Goal: Information Seeking & Learning: Learn about a topic

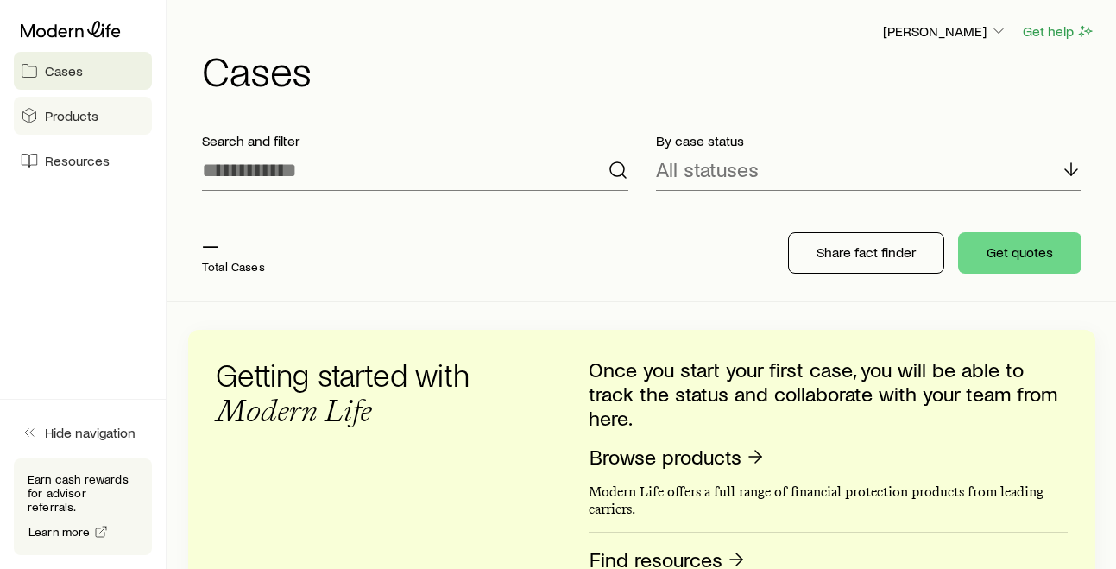
click at [66, 118] on span "Products" at bounding box center [71, 115] width 53 height 17
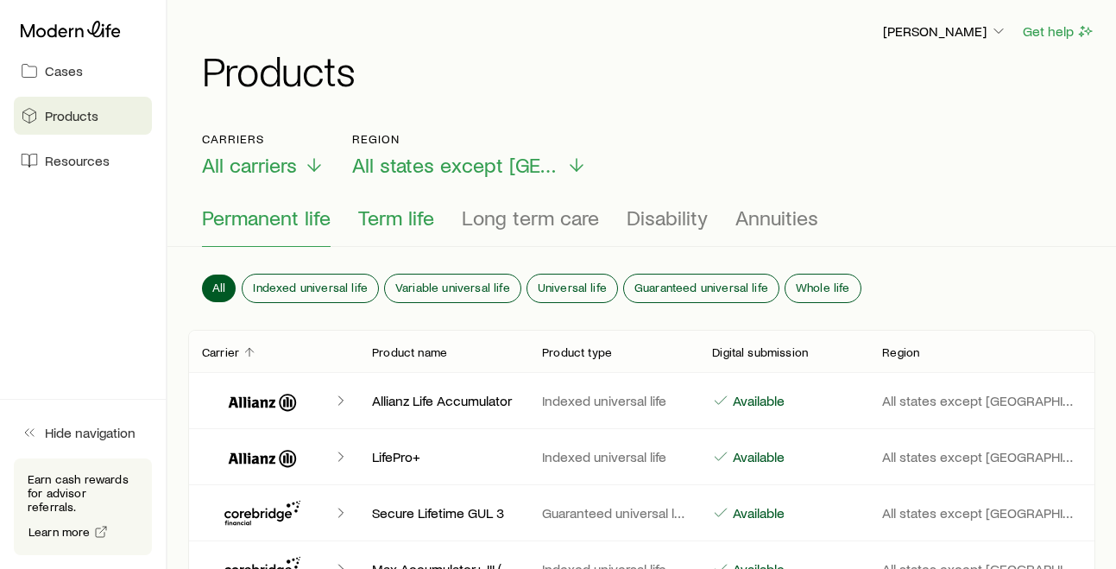
click at [420, 218] on span "Term life" at bounding box center [396, 217] width 76 height 24
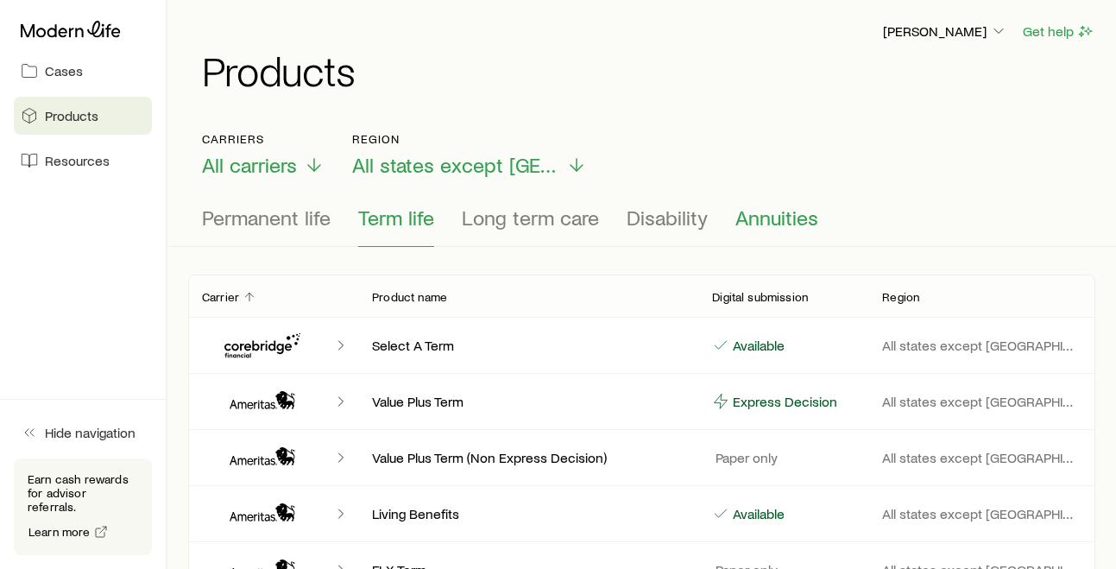
click at [745, 217] on span "Annuities" at bounding box center [776, 217] width 83 height 24
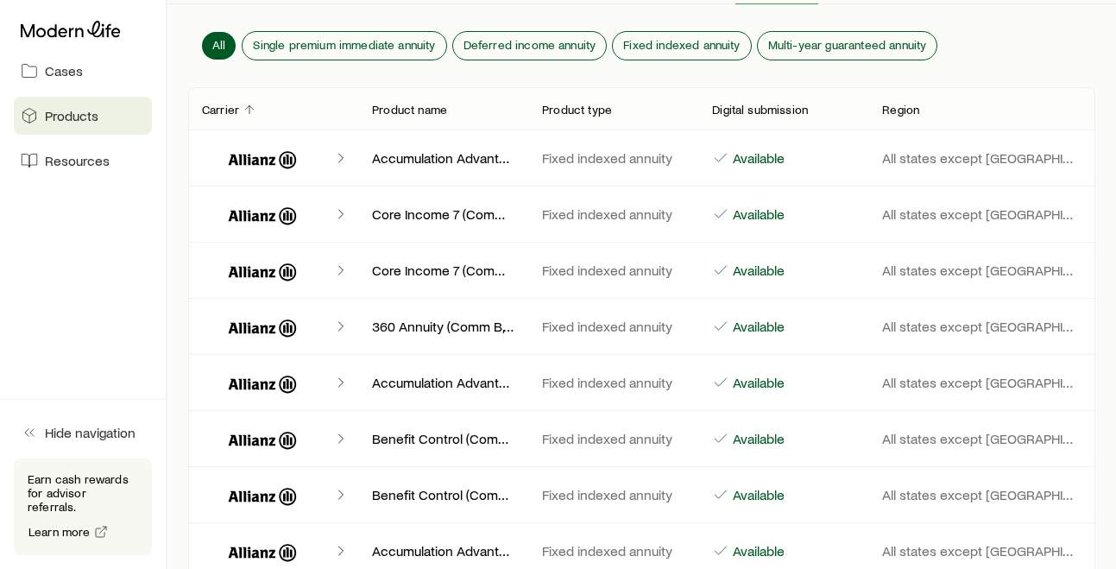
scroll to position [248, 0]
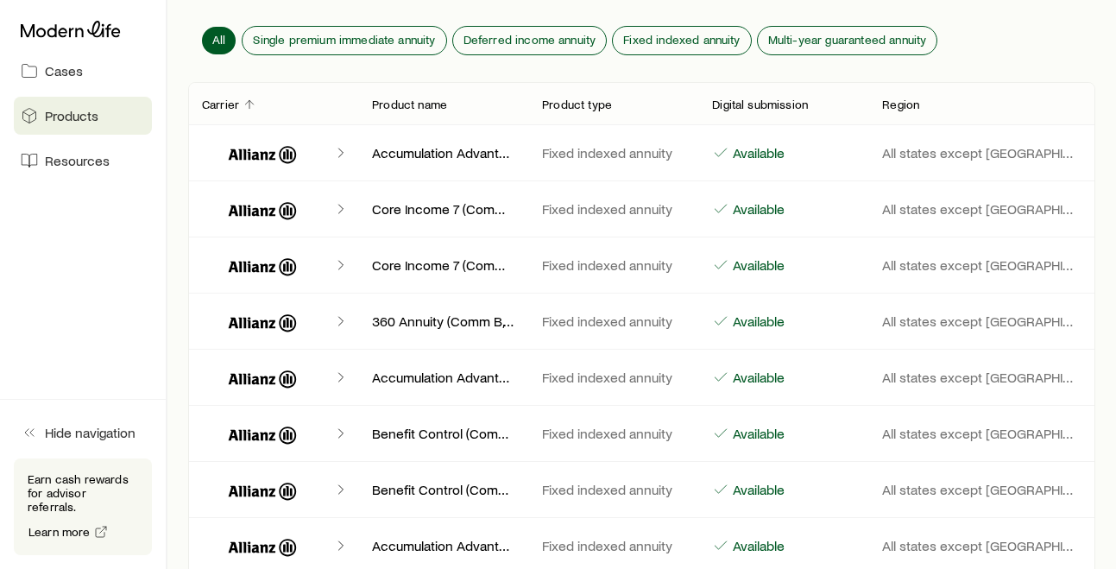
click at [338, 151] on icon "Client cases" at bounding box center [340, 152] width 17 height 17
click at [341, 155] on icon "Client cases" at bounding box center [340, 152] width 17 height 17
click at [229, 160] on icon "Client cases" at bounding box center [263, 154] width 68 height 17
click at [234, 159] on icon "Client cases" at bounding box center [263, 152] width 104 height 41
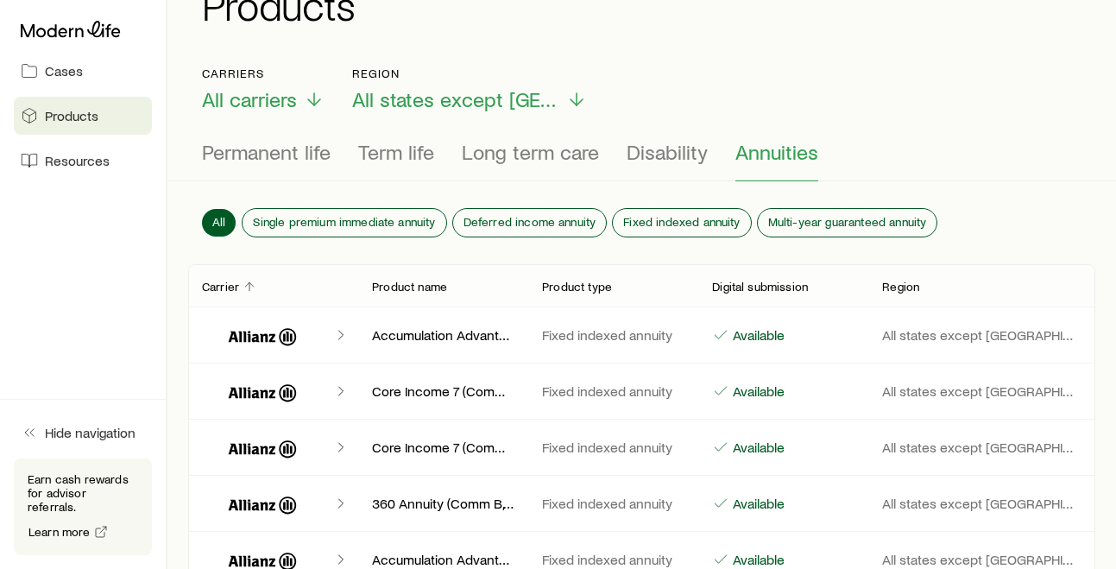
scroll to position [64, 0]
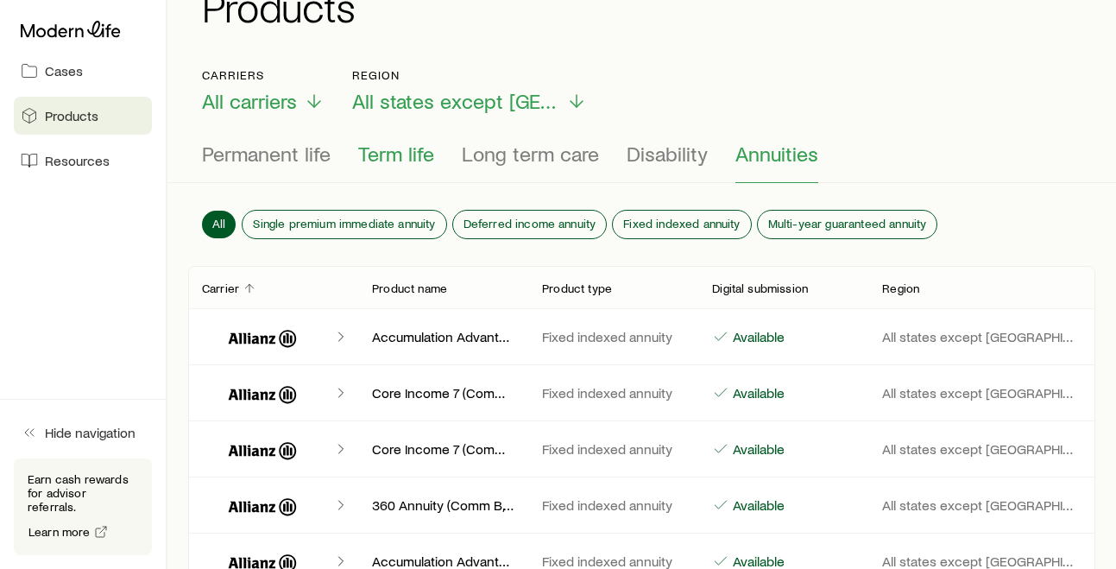
click at [390, 164] on span "Term life" at bounding box center [396, 154] width 76 height 24
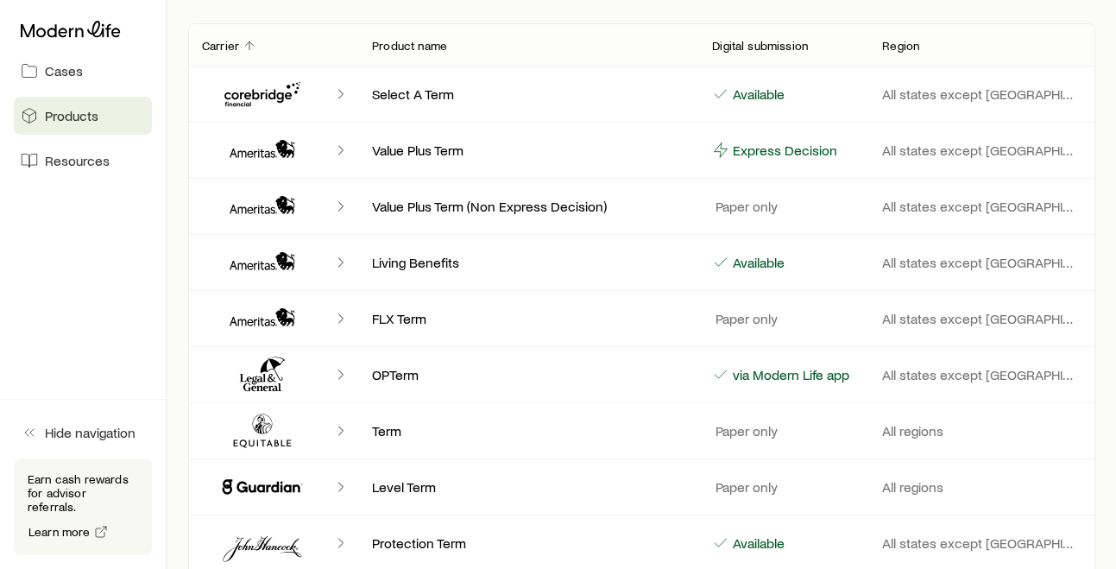
scroll to position [0, 0]
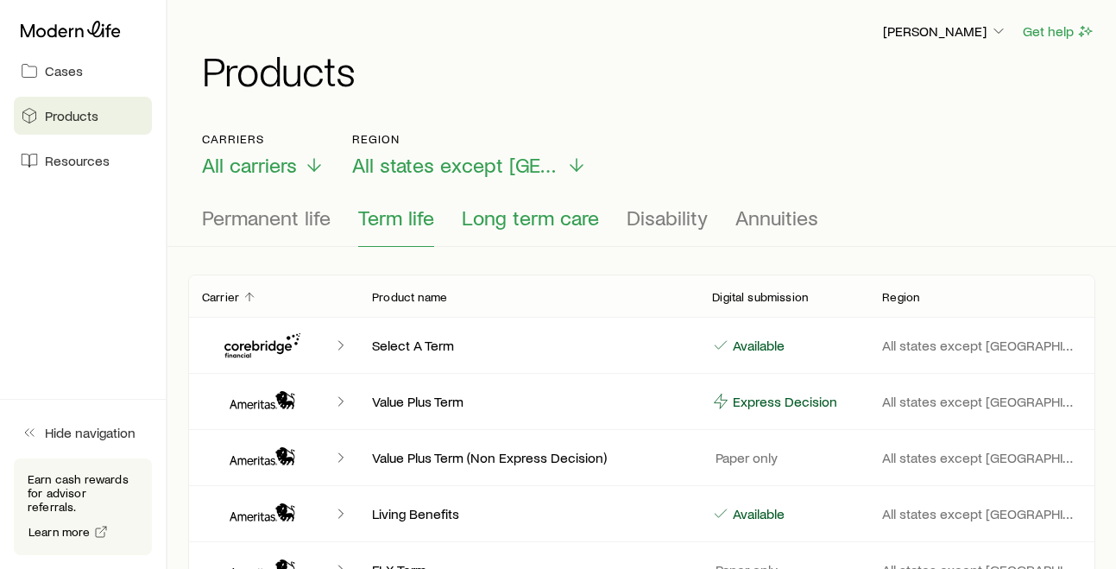
click at [517, 217] on span "Long term care" at bounding box center [530, 217] width 137 height 24
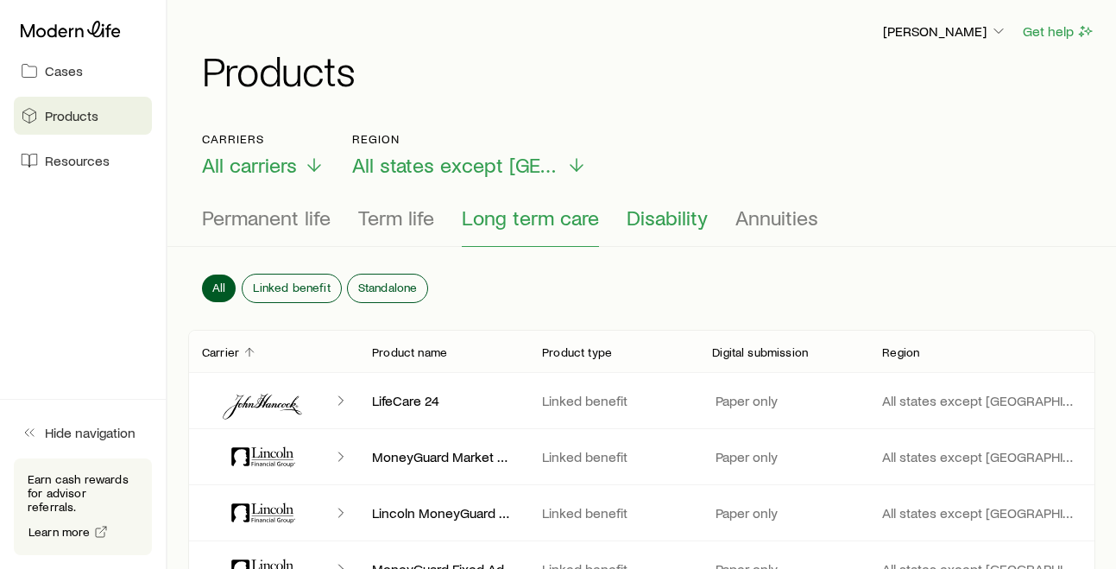
click at [664, 231] on button "Disability" at bounding box center [666, 225] width 81 height 41
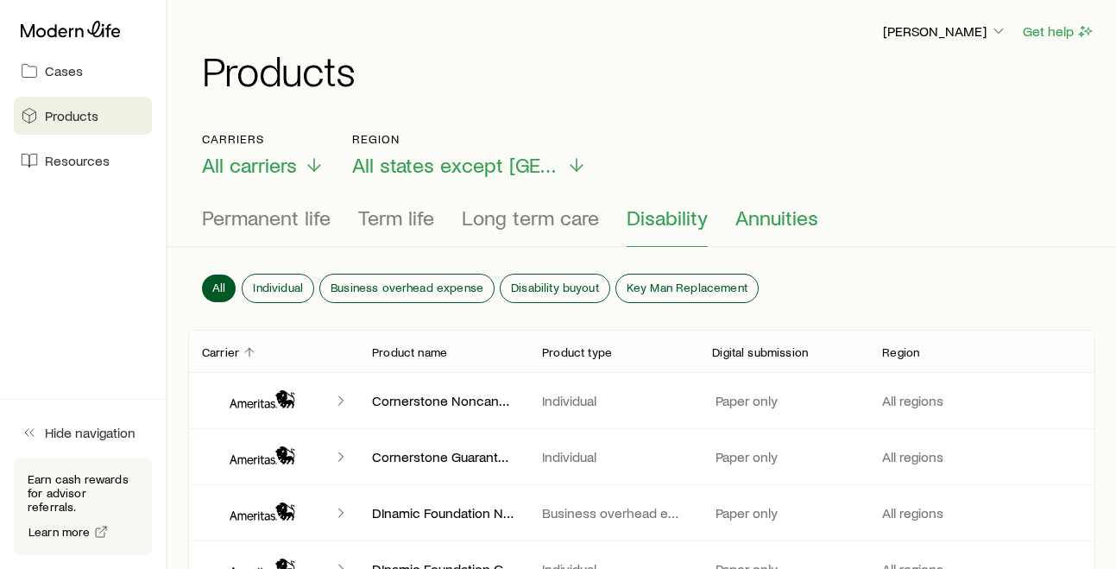
click at [761, 219] on span "Annuities" at bounding box center [776, 217] width 83 height 24
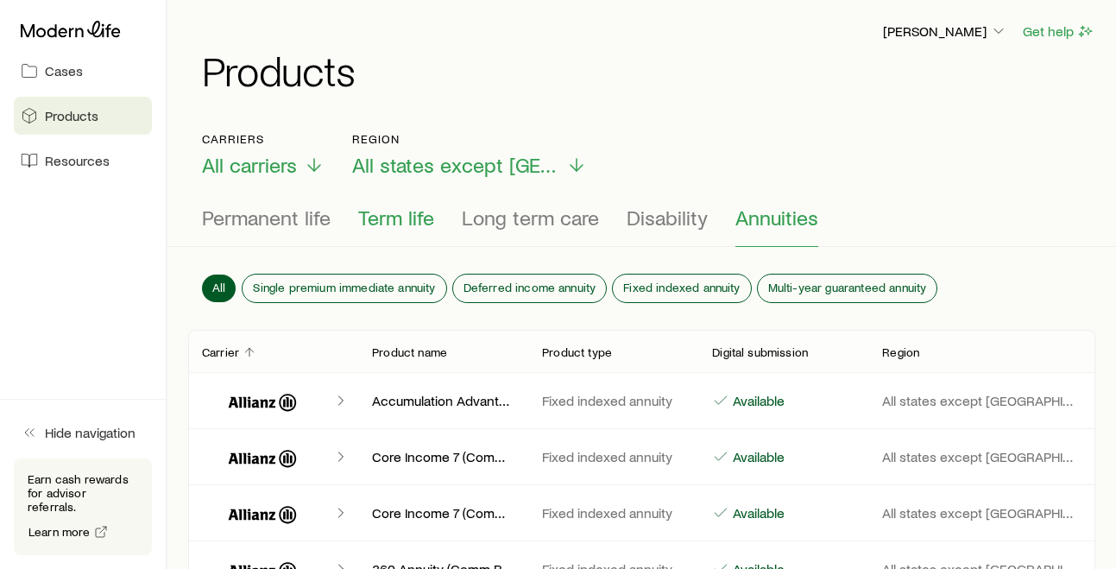
click at [405, 211] on span "Term life" at bounding box center [396, 217] width 76 height 24
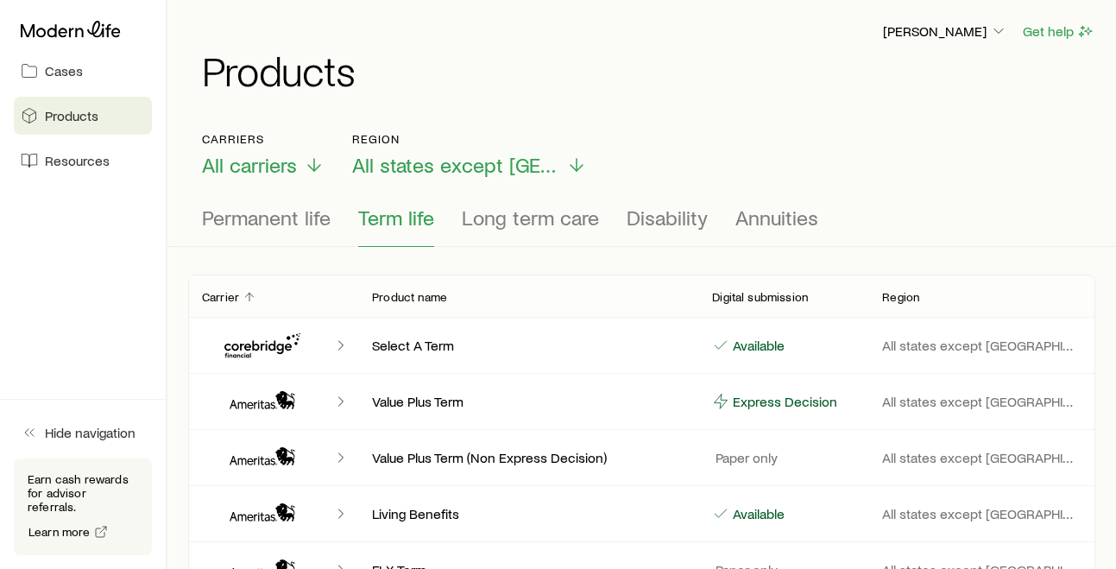
click at [399, 218] on span "Term life" at bounding box center [396, 217] width 76 height 24
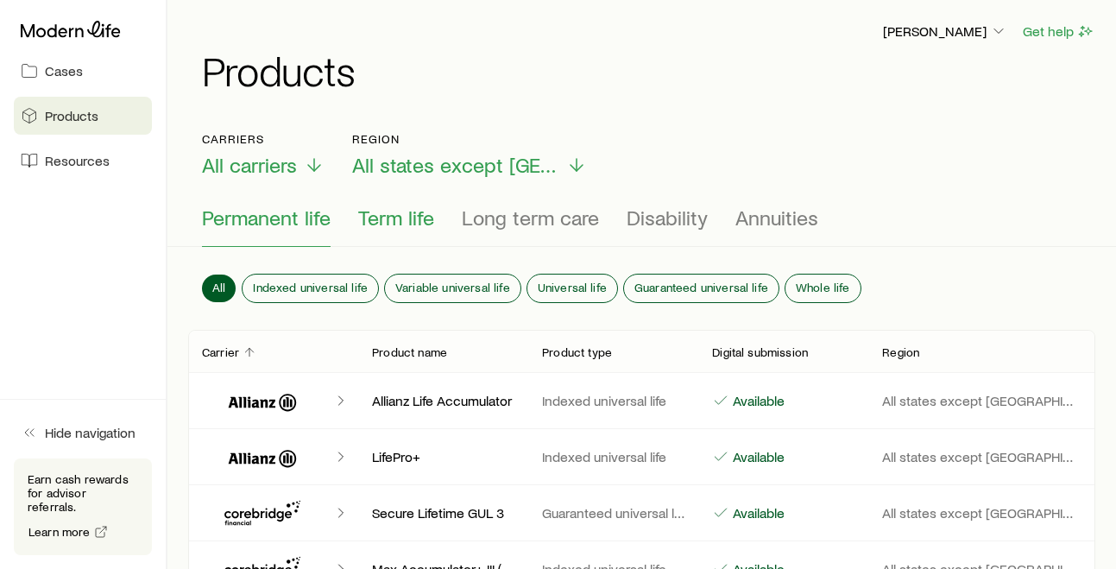
click at [366, 218] on span "Term life" at bounding box center [396, 217] width 76 height 24
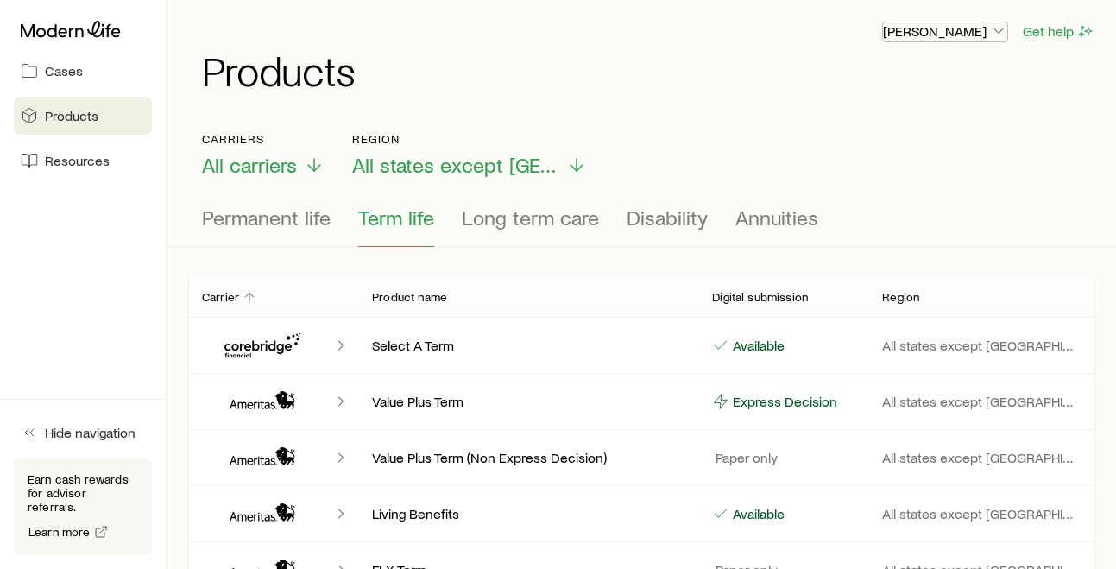
click at [948, 37] on p "[PERSON_NAME]" at bounding box center [945, 30] width 124 height 17
click at [919, 79] on span "Licenses and contracts" at bounding box center [911, 78] width 142 height 17
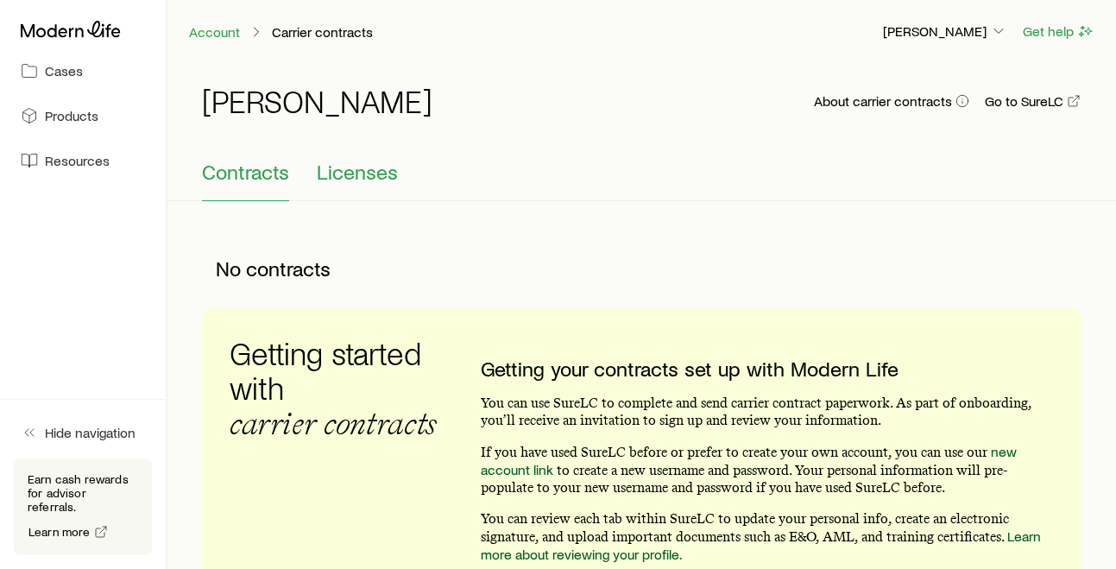
click at [354, 180] on span "Licenses" at bounding box center [357, 172] width 81 height 24
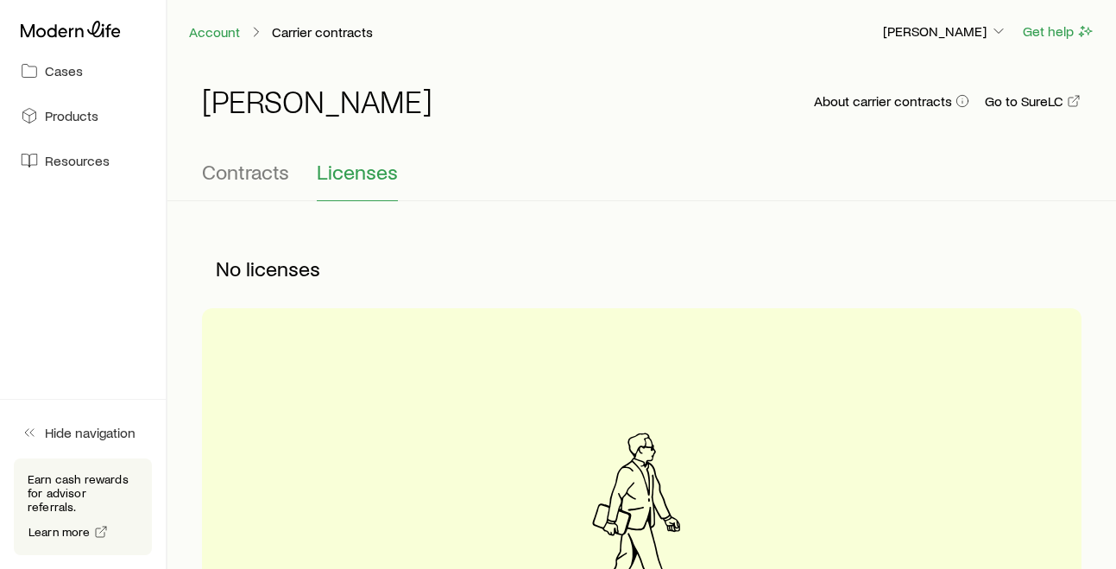
scroll to position [39, 0]
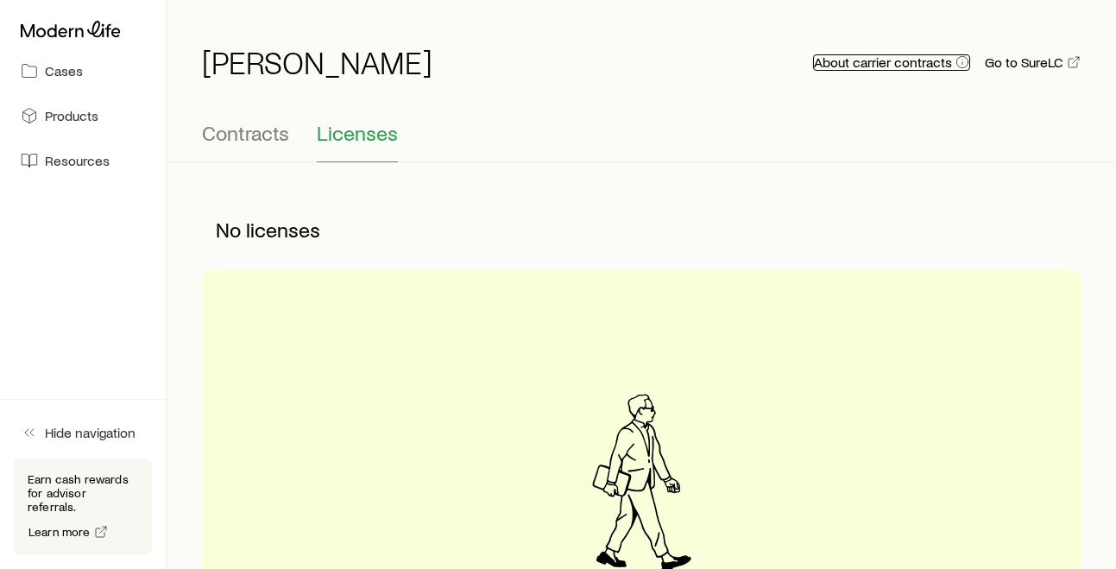
click at [962, 59] on icon "button" at bounding box center [962, 62] width 14 height 14
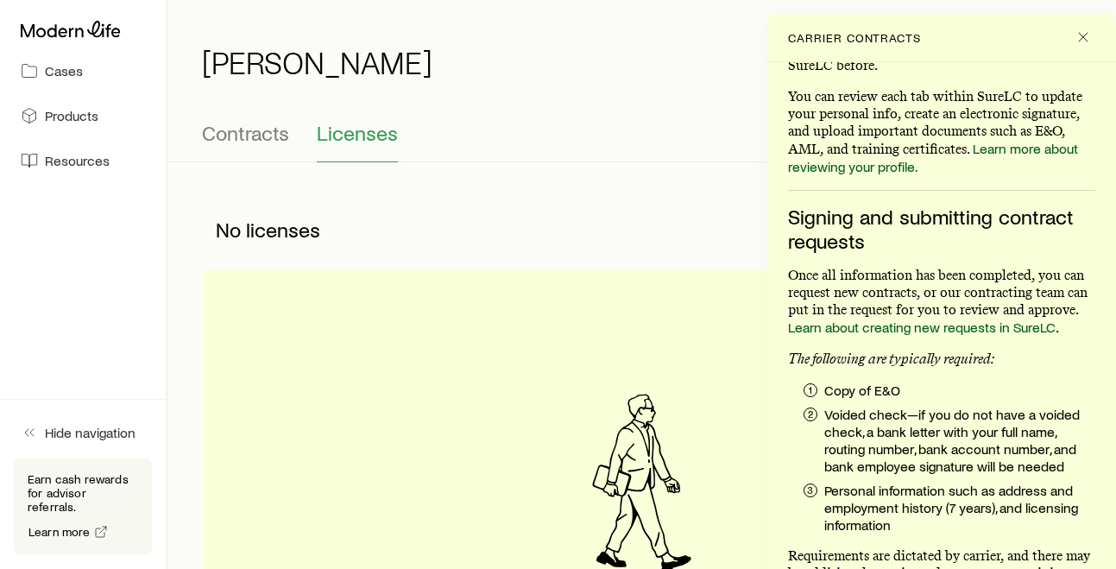
scroll to position [257, 0]
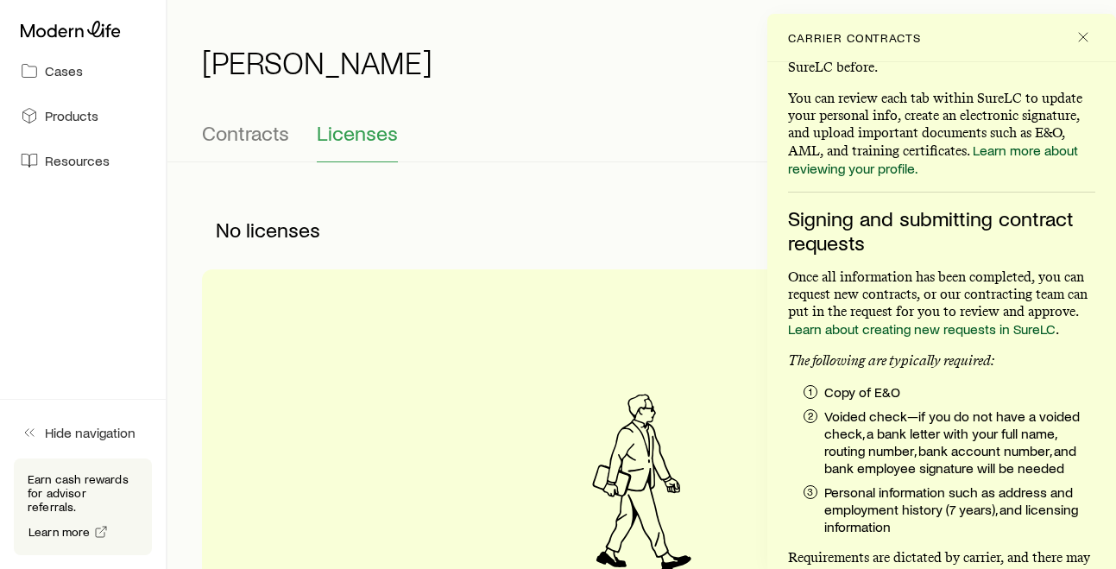
click at [978, 324] on link "Learn about creating new requests in SureLC" at bounding box center [921, 328] width 267 height 16
click at [241, 145] on button "Contracts" at bounding box center [245, 141] width 87 height 41
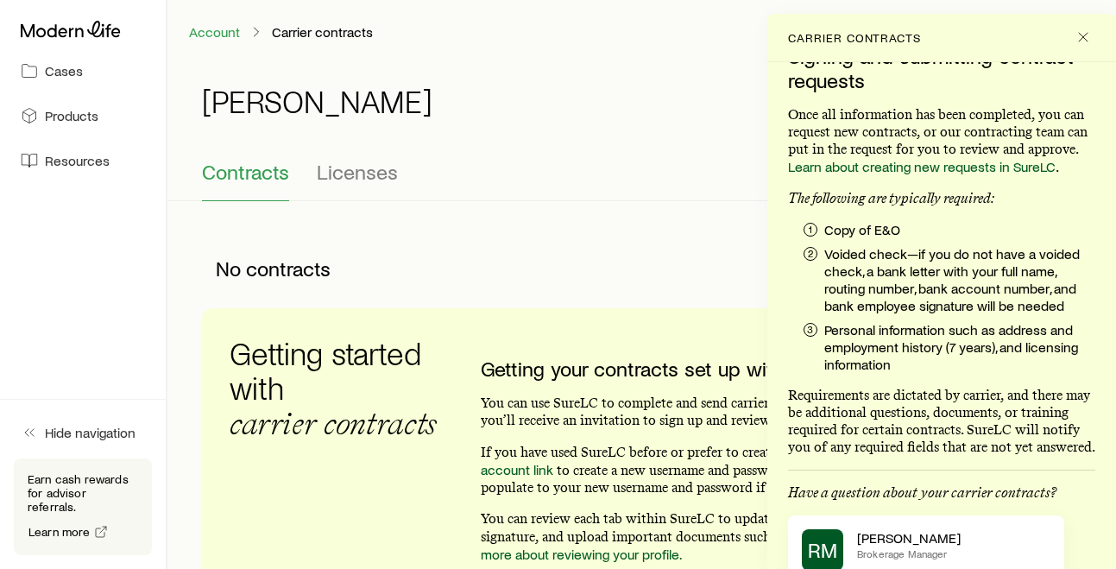
scroll to position [506, 0]
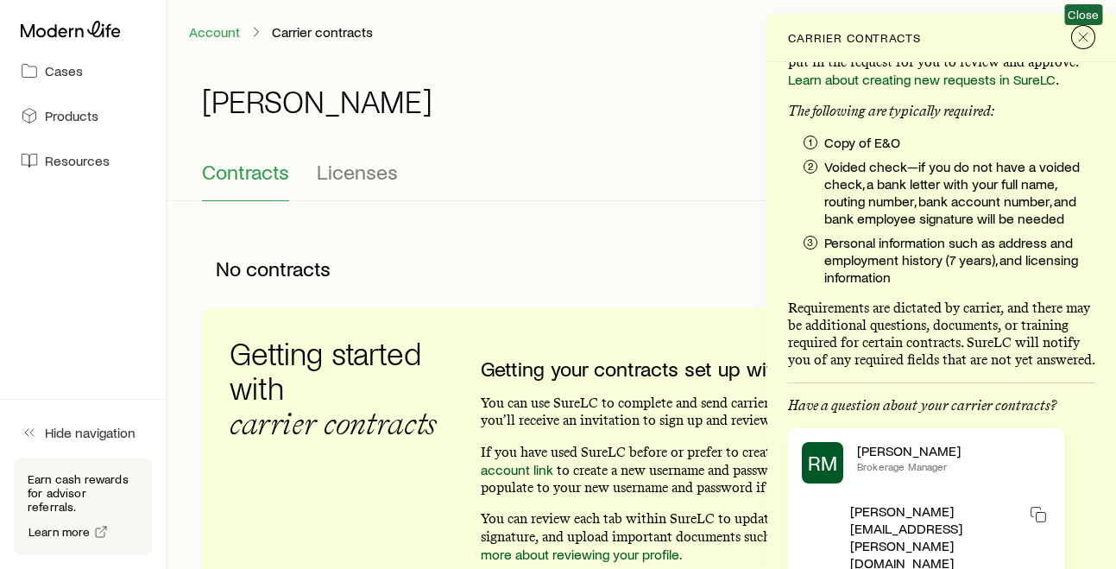
click at [1081, 33] on icon "Close" at bounding box center [1082, 36] width 17 height 17
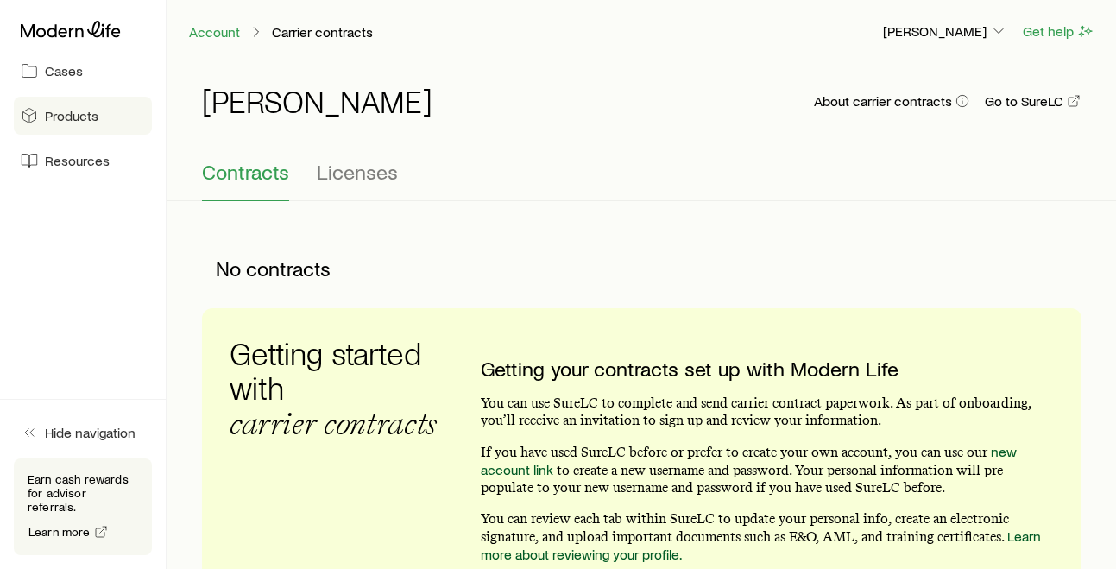
click at [85, 124] on link "Products" at bounding box center [83, 116] width 138 height 38
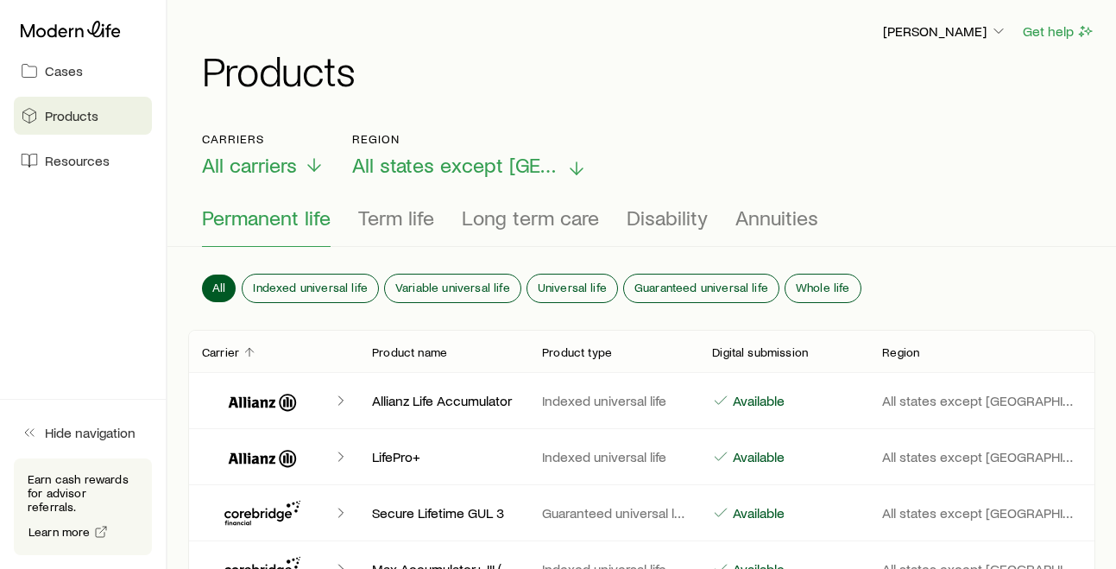
click at [454, 162] on span "All states except [GEOGRAPHIC_DATA]" at bounding box center [455, 165] width 207 height 24
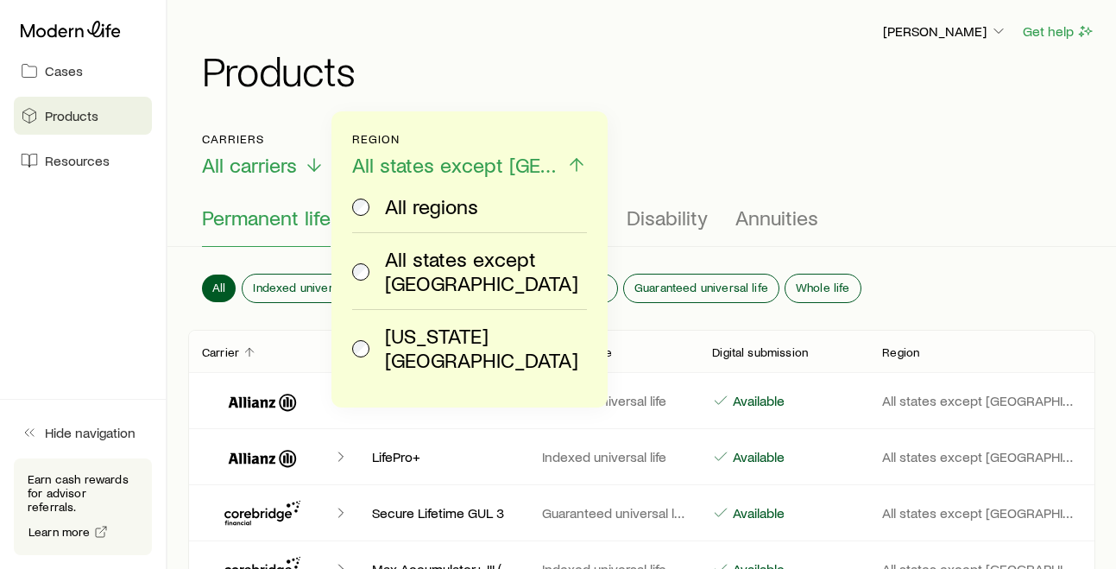
click at [454, 162] on span "All states except [GEOGRAPHIC_DATA]" at bounding box center [455, 165] width 207 height 24
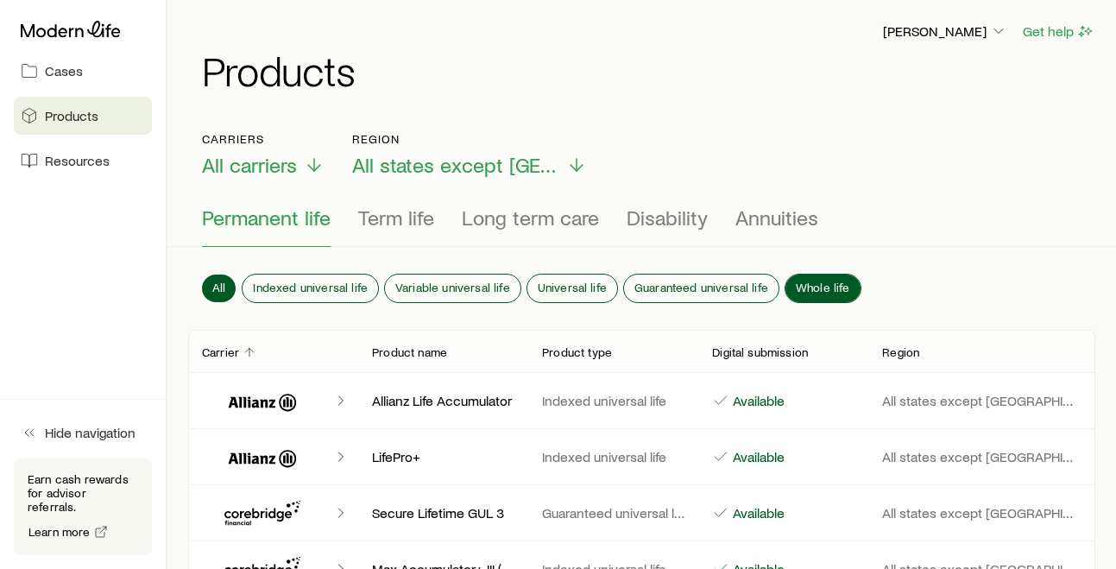
click at [797, 288] on span "Whole life" at bounding box center [823, 287] width 54 height 14
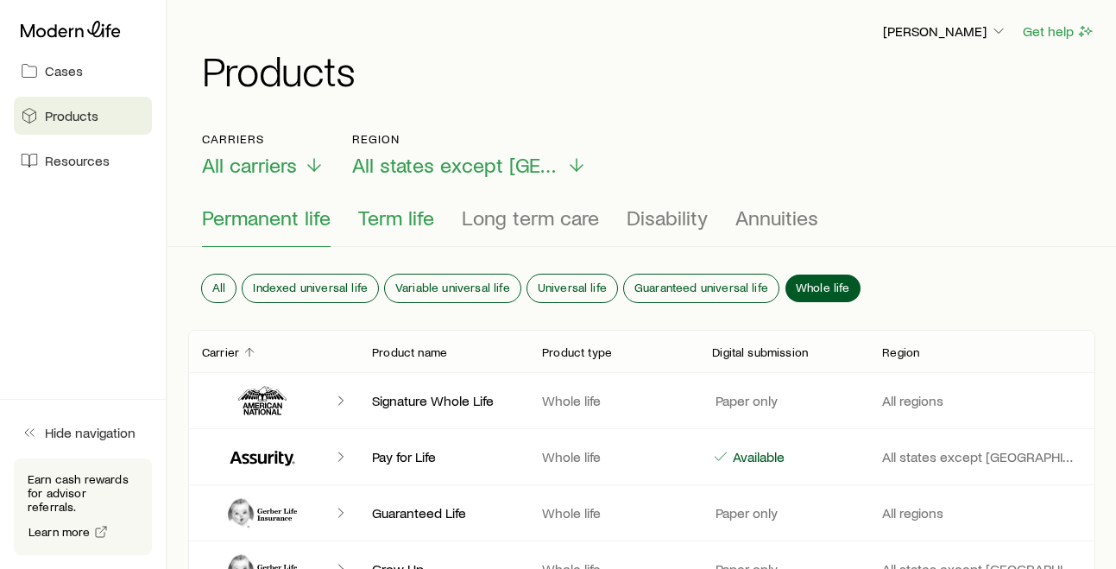
click at [374, 212] on span "Term life" at bounding box center [396, 217] width 76 height 24
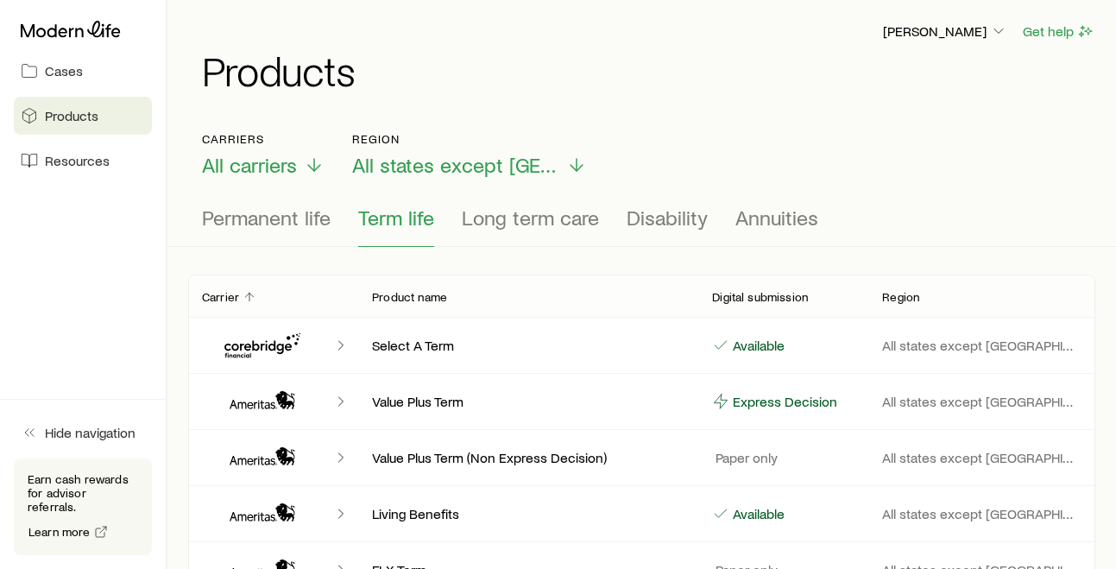
click at [343, 343] on icon "Client cases" at bounding box center [340, 345] width 17 height 17
click at [338, 343] on icon "Client cases" at bounding box center [340, 345] width 17 height 17
click at [431, 343] on p "Select A Term" at bounding box center [528, 345] width 312 height 17
click at [338, 345] on icon "Client cases" at bounding box center [340, 345] width 17 height 17
click at [342, 347] on icon "Client cases" at bounding box center [340, 345] width 17 height 17
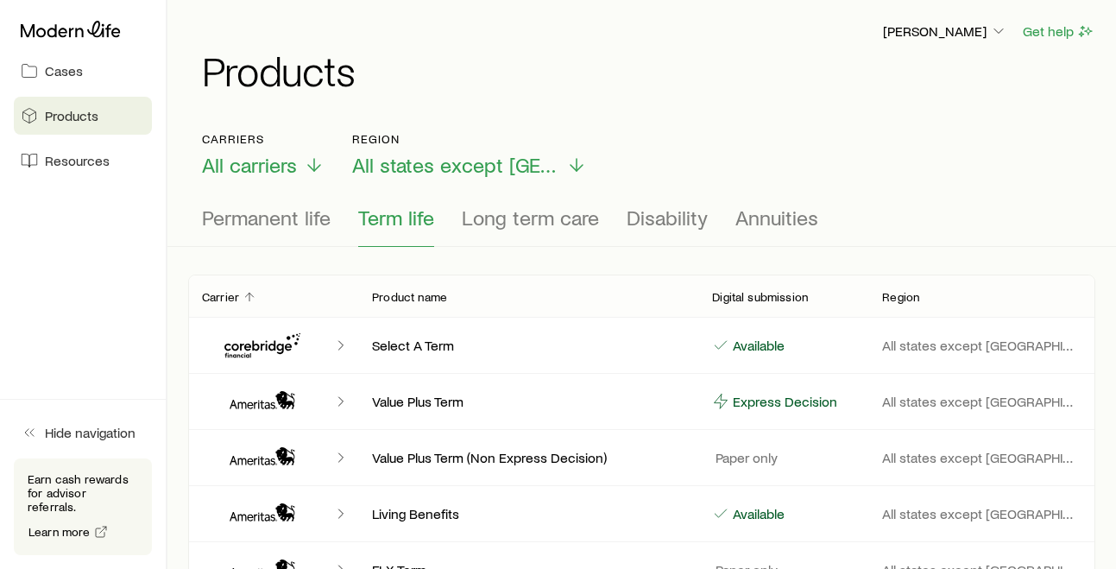
click at [410, 350] on p "Select A Term" at bounding box center [528, 345] width 312 height 17
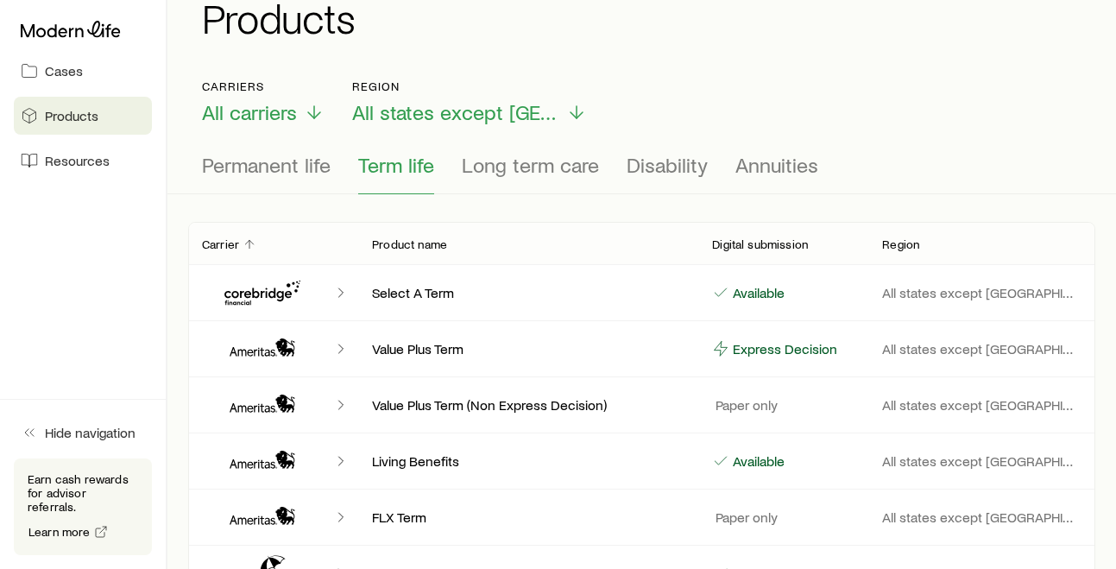
scroll to position [53, 0]
click at [341, 293] on icon "Client cases" at bounding box center [340, 291] width 17 height 17
click at [279, 294] on icon "Client cases" at bounding box center [263, 291] width 104 height 41
click at [333, 290] on icon "Client cases" at bounding box center [340, 291] width 17 height 17
click at [335, 290] on icon "Client cases" at bounding box center [340, 291] width 17 height 17
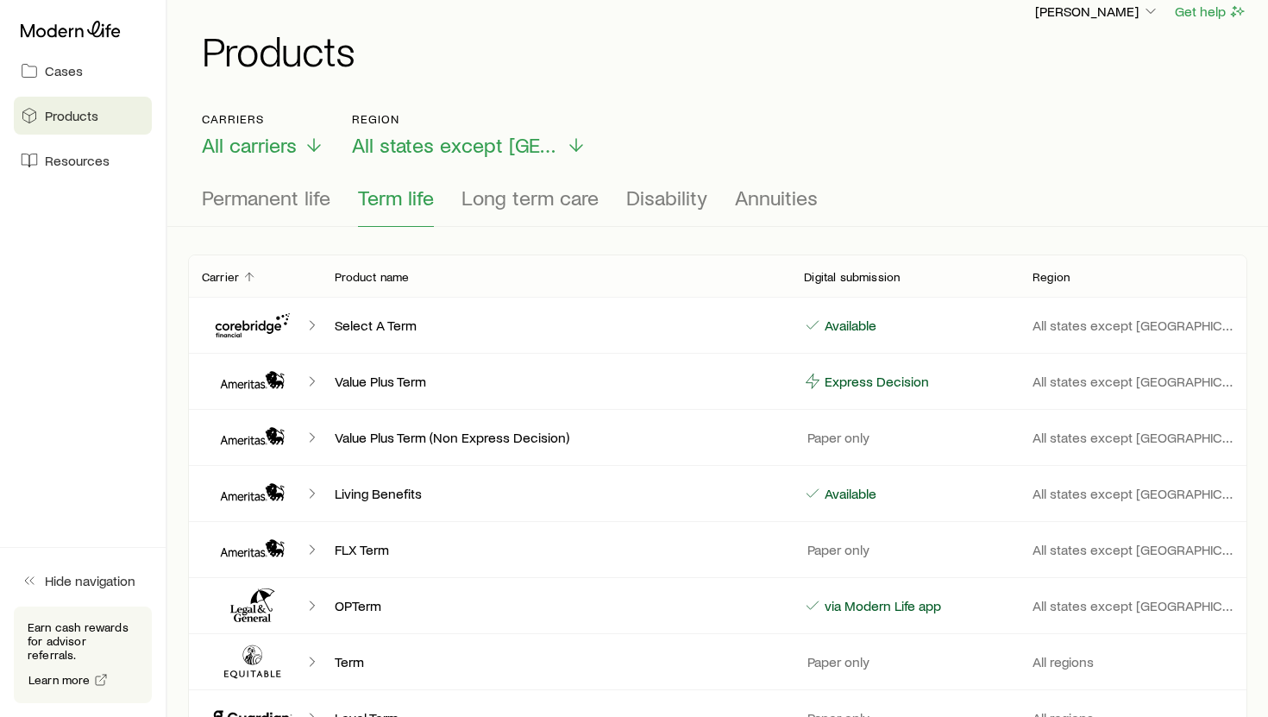
scroll to position [0, 0]
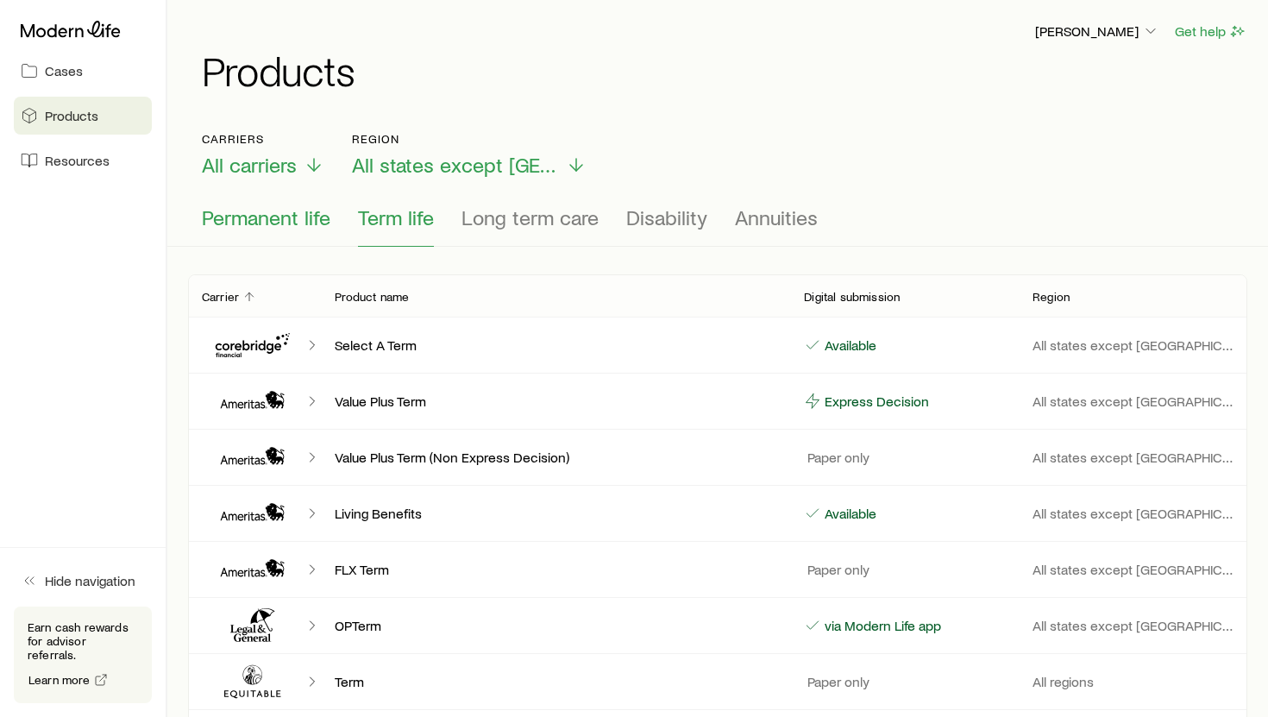
click at [236, 230] on button "Permanent life" at bounding box center [266, 225] width 129 height 41
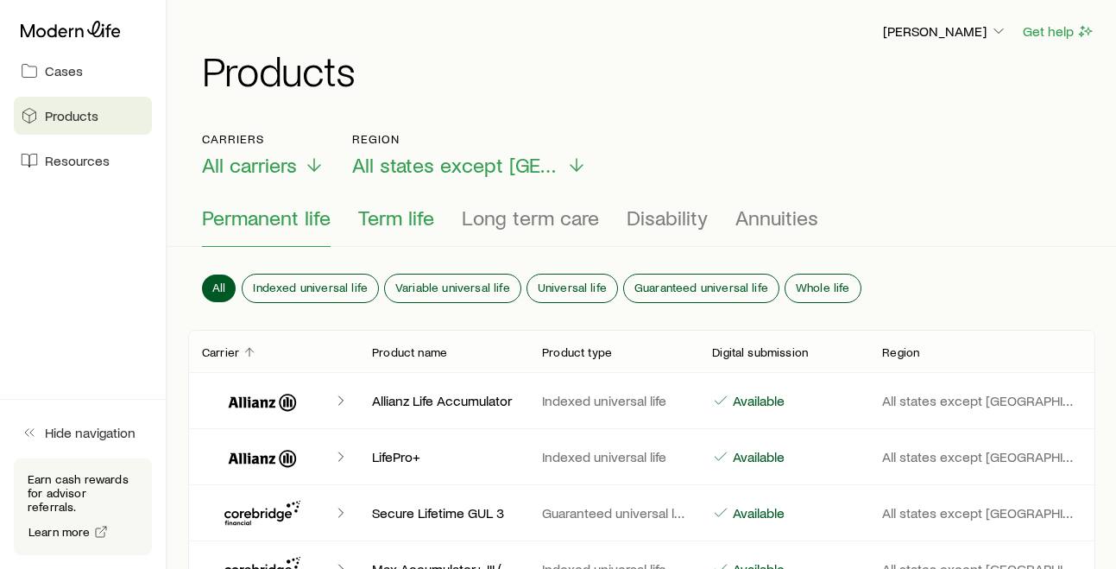
click at [379, 226] on span "Term life" at bounding box center [396, 217] width 76 height 24
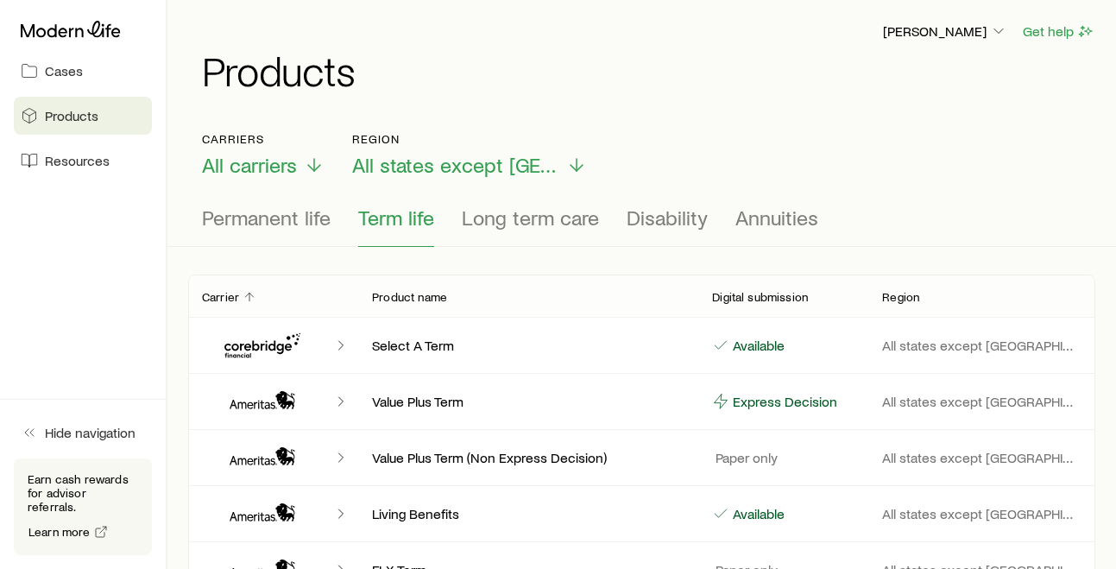
click at [341, 342] on icon "Client cases" at bounding box center [340, 345] width 17 height 17
click at [337, 342] on icon "Client cases" at bounding box center [340, 345] width 17 height 17
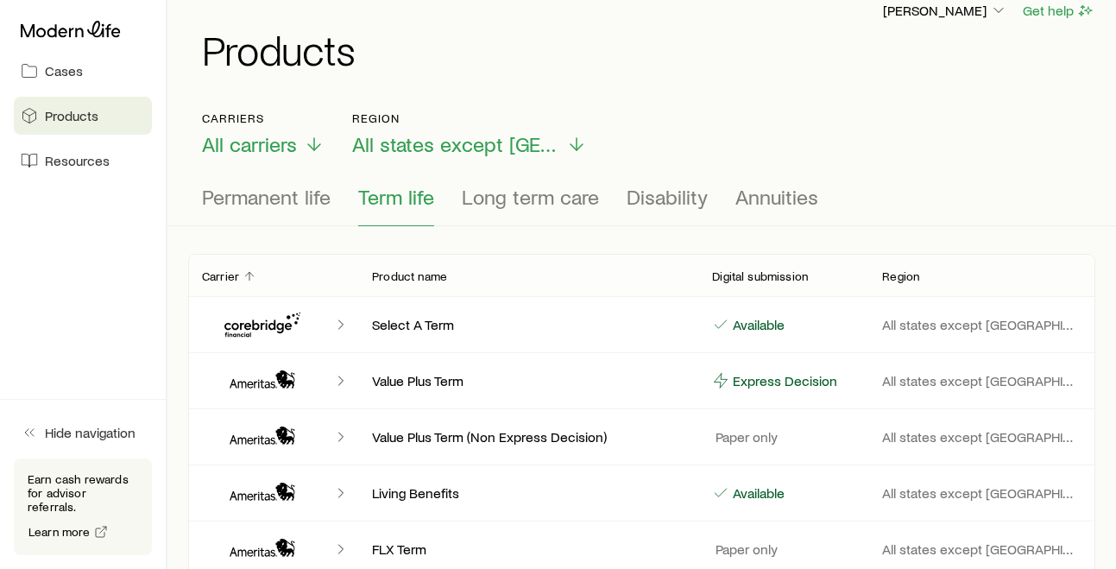
scroll to position [8, 0]
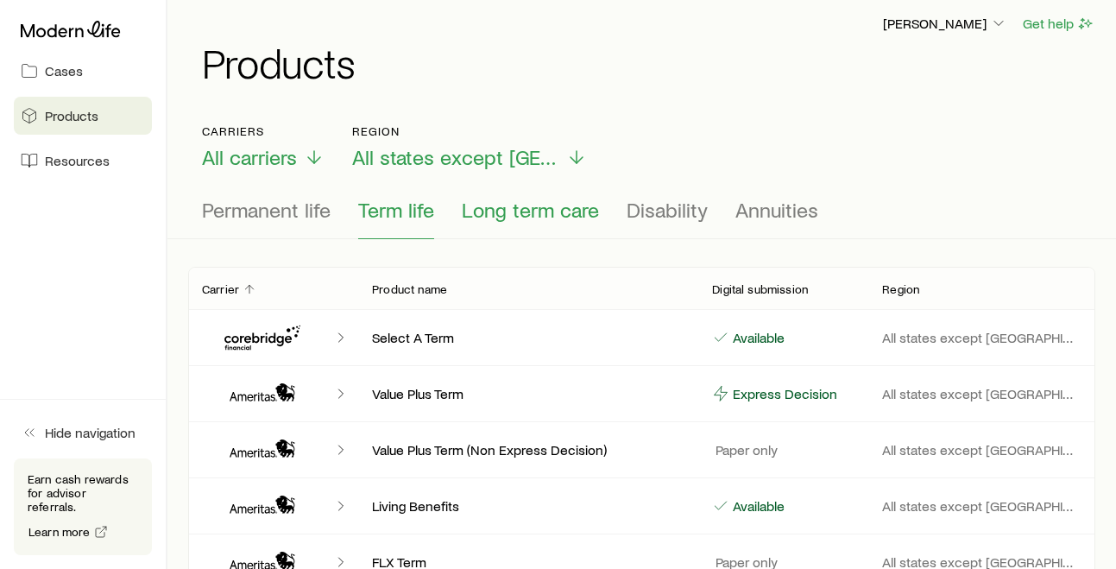
click at [547, 214] on span "Long term care" at bounding box center [530, 210] width 137 height 24
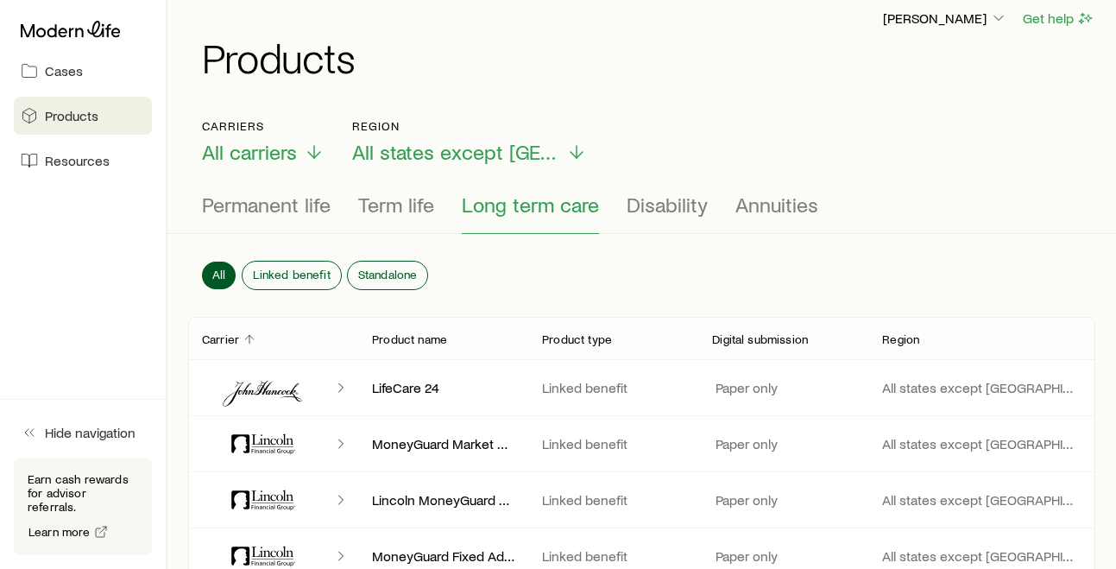
scroll to position [0, 0]
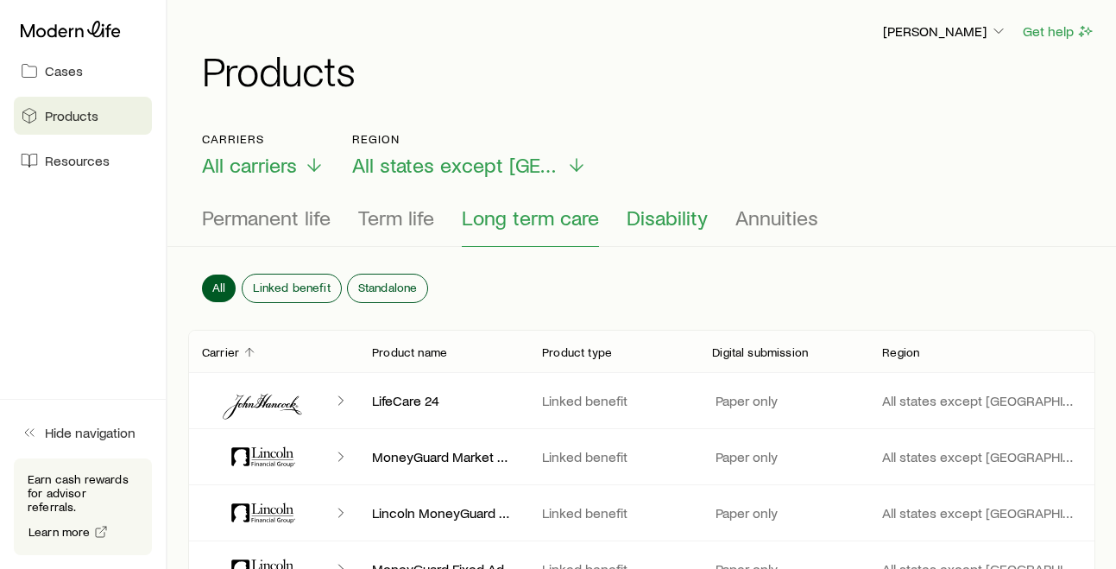
click at [629, 227] on span "Disability" at bounding box center [666, 217] width 81 height 24
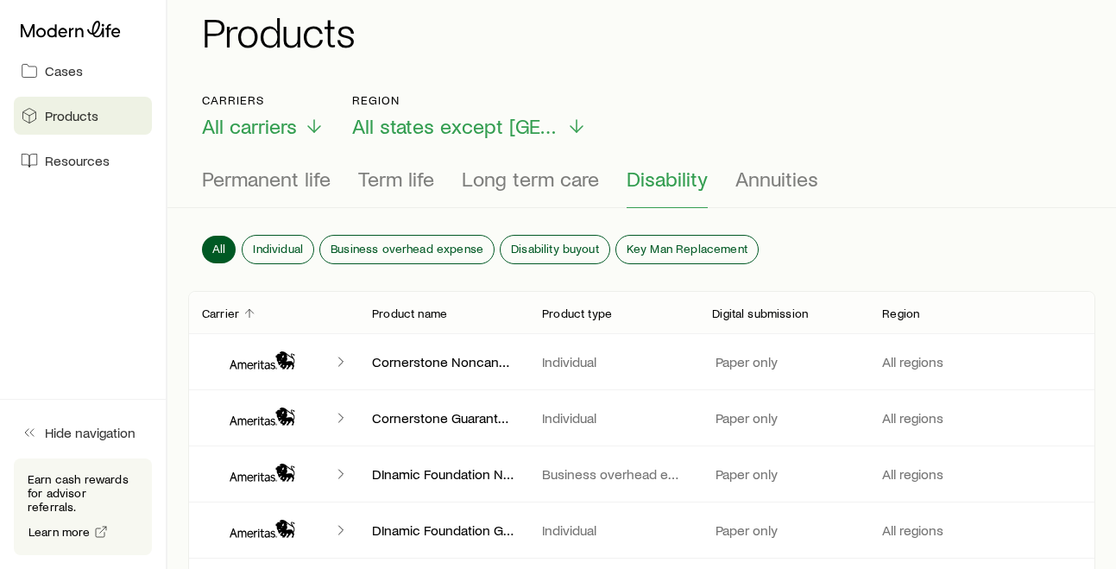
scroll to position [31, 0]
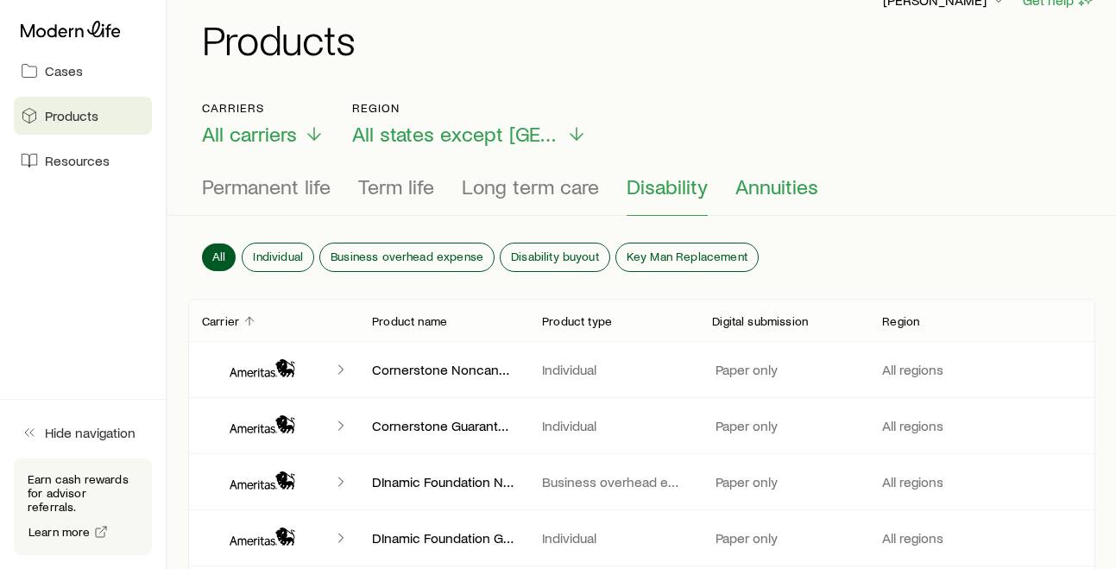
click at [735, 191] on span "Annuities" at bounding box center [776, 186] width 83 height 24
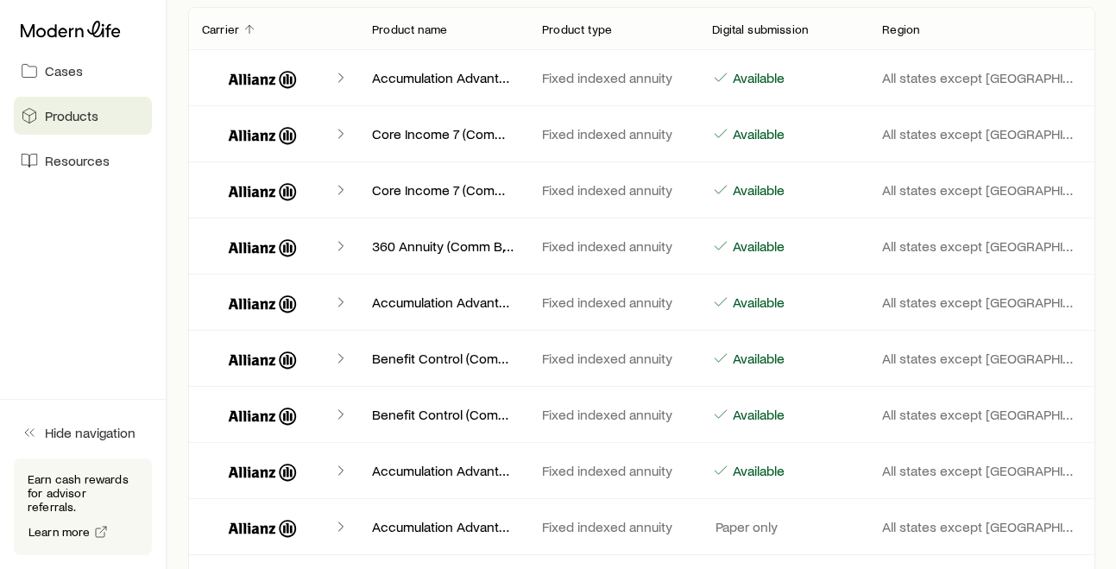
scroll to position [0, 0]
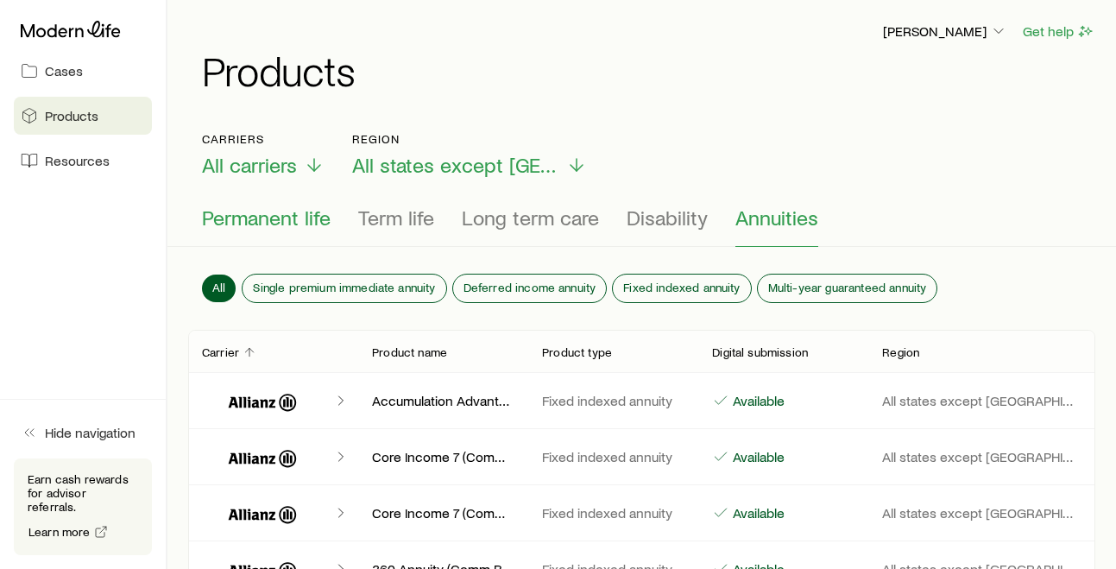
click at [235, 222] on span "Permanent life" at bounding box center [266, 217] width 129 height 24
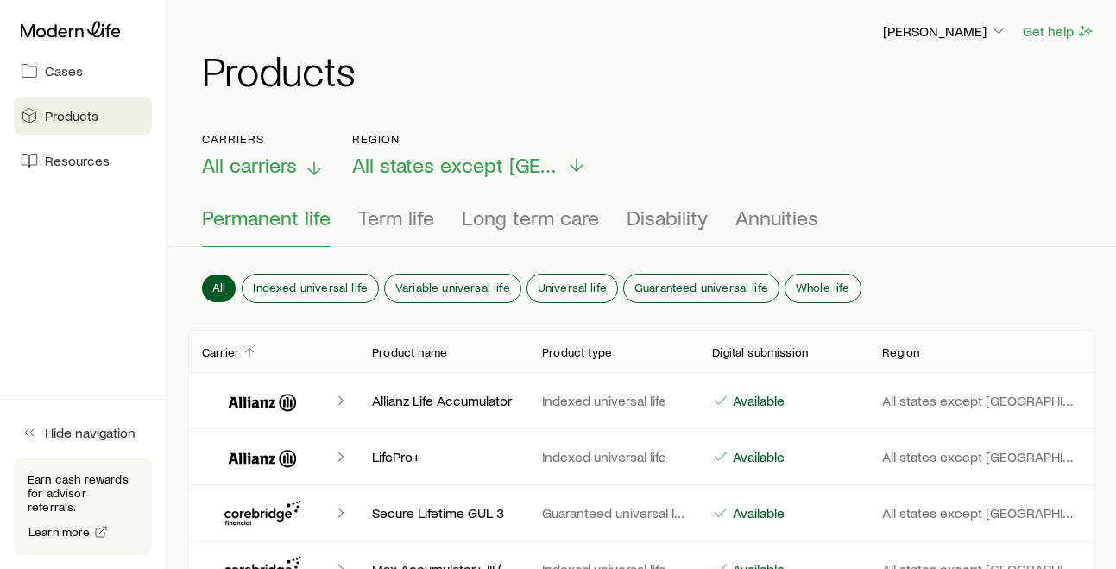
click at [310, 167] on icon at bounding box center [314, 168] width 21 height 21
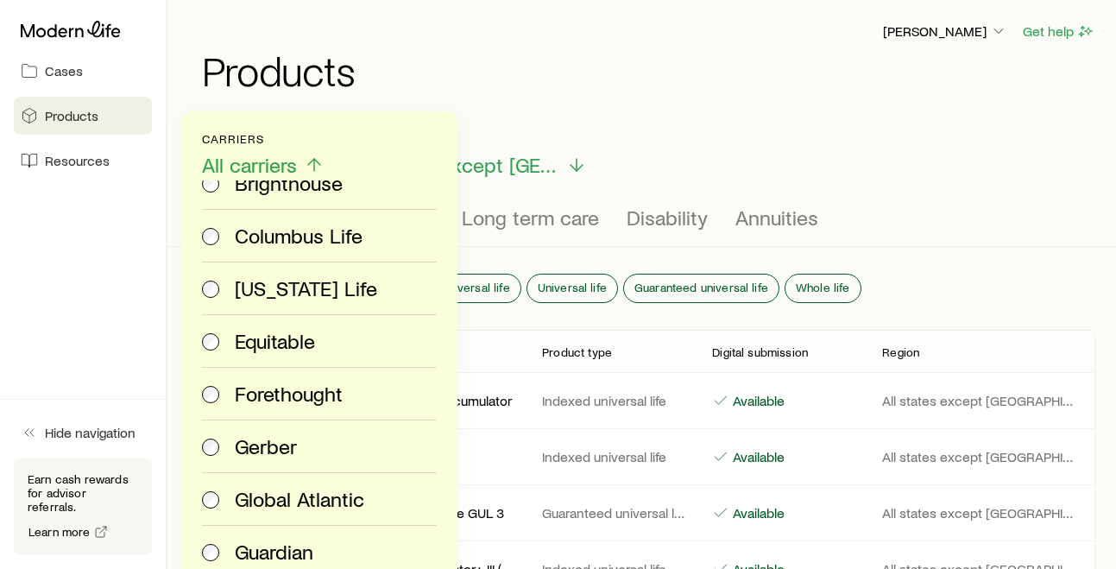
scroll to position [835, 0]
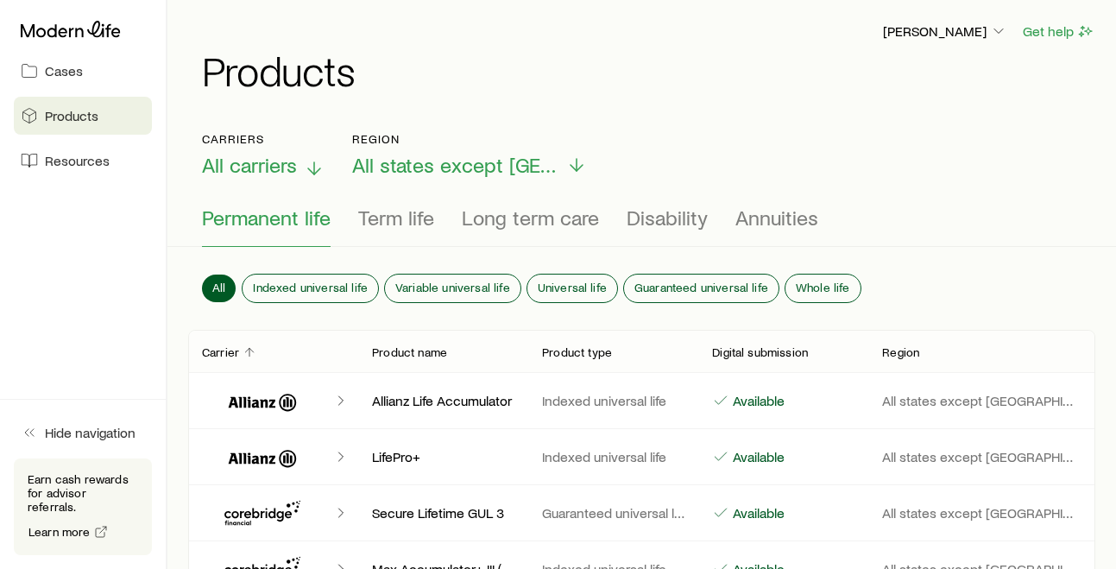
click at [657, 26] on div "Sharon Mbakile Get help" at bounding box center [648, 32] width 893 height 22
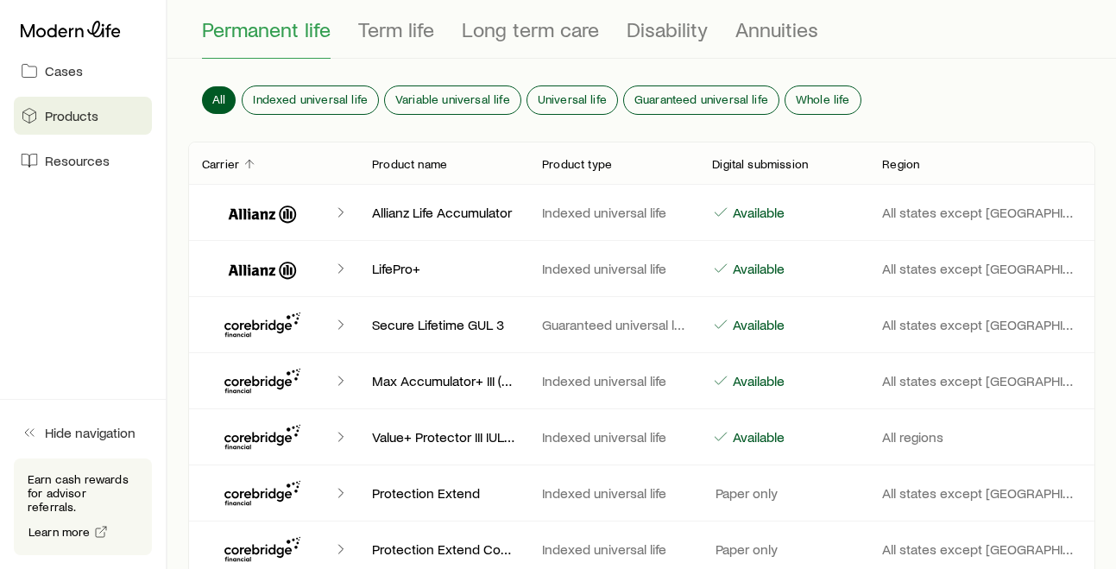
scroll to position [186, 0]
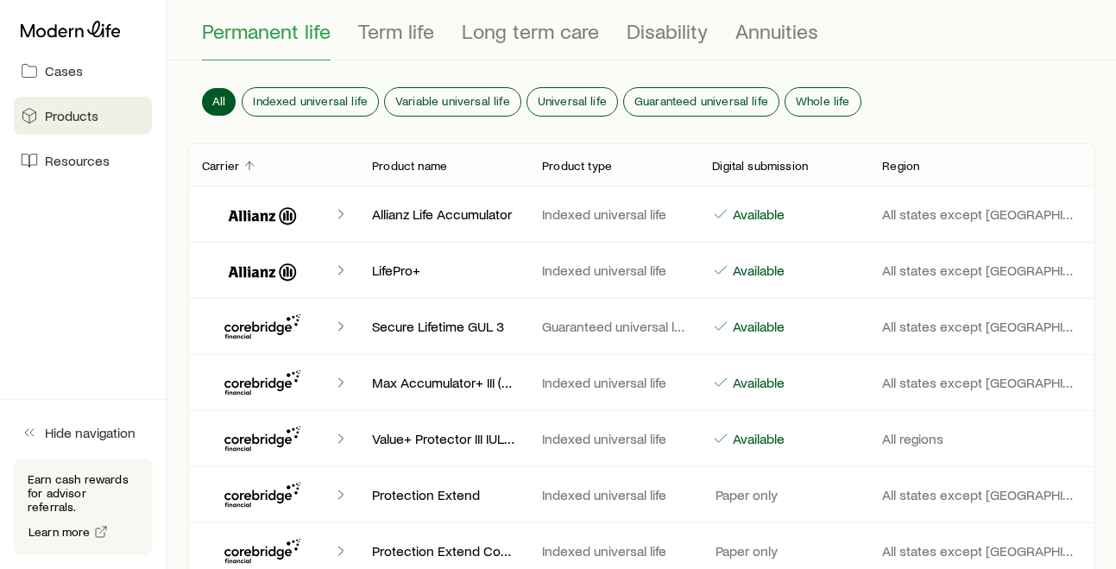
click at [342, 326] on polyline "Client cases" at bounding box center [340, 326] width 4 height 9
click at [389, 32] on span "Term life" at bounding box center [396, 31] width 76 height 24
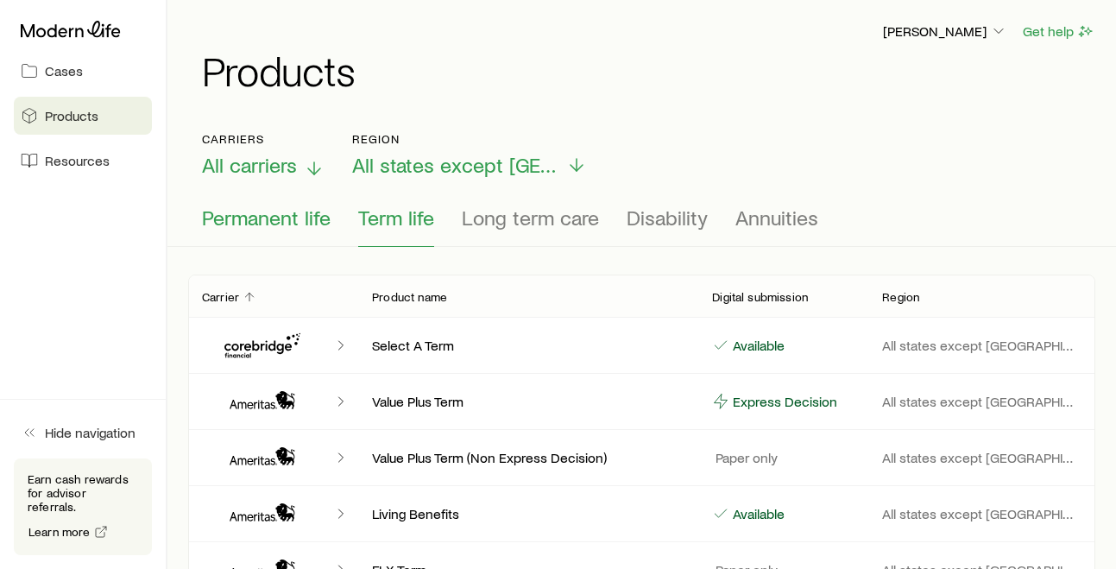
click at [276, 237] on button "Permanent life" at bounding box center [266, 225] width 129 height 41
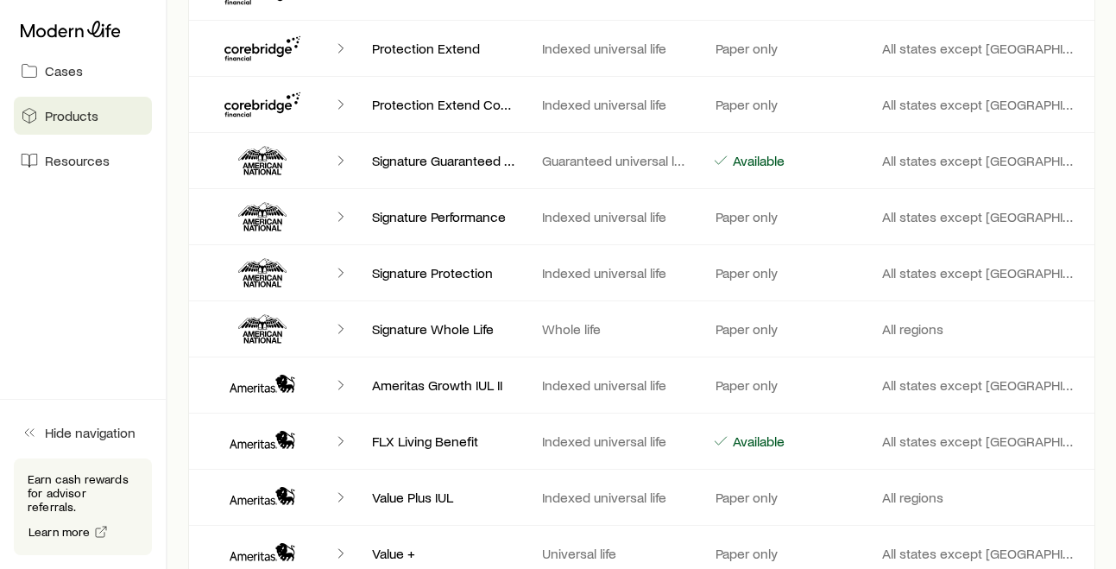
scroll to position [638, 0]
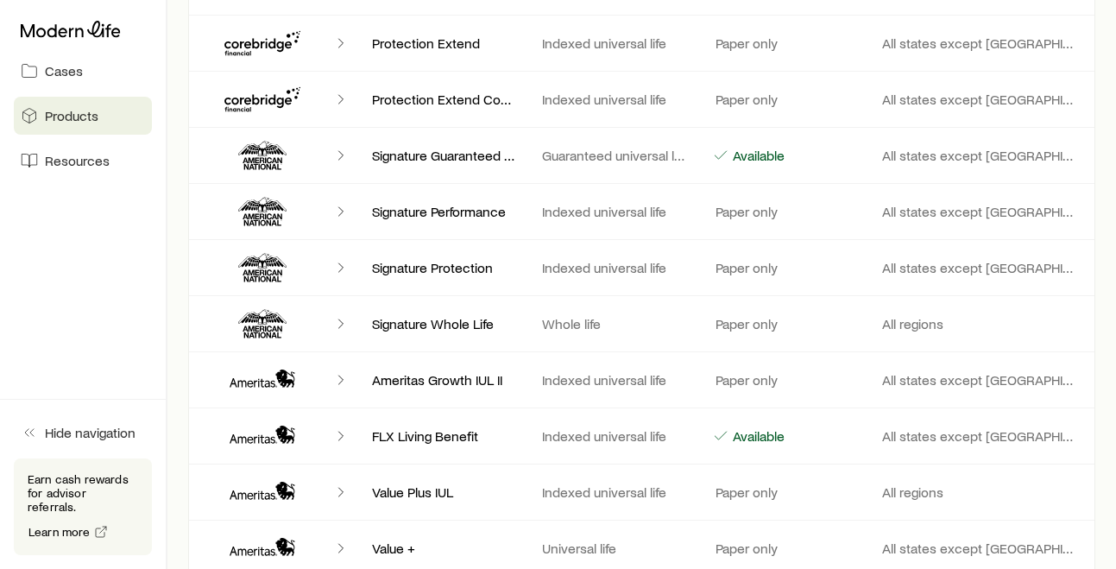
click at [338, 323] on icon "Client cases" at bounding box center [340, 323] width 17 height 17
click at [343, 380] on polyline "Client cases" at bounding box center [340, 379] width 4 height 9
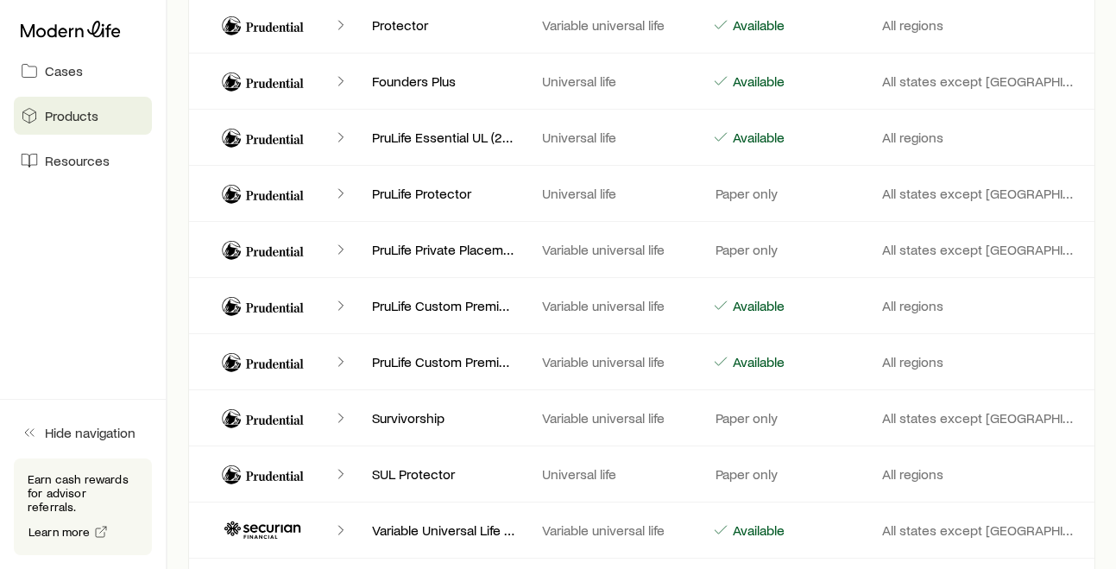
scroll to position [7241, 0]
